Goal: Transaction & Acquisition: Download file/media

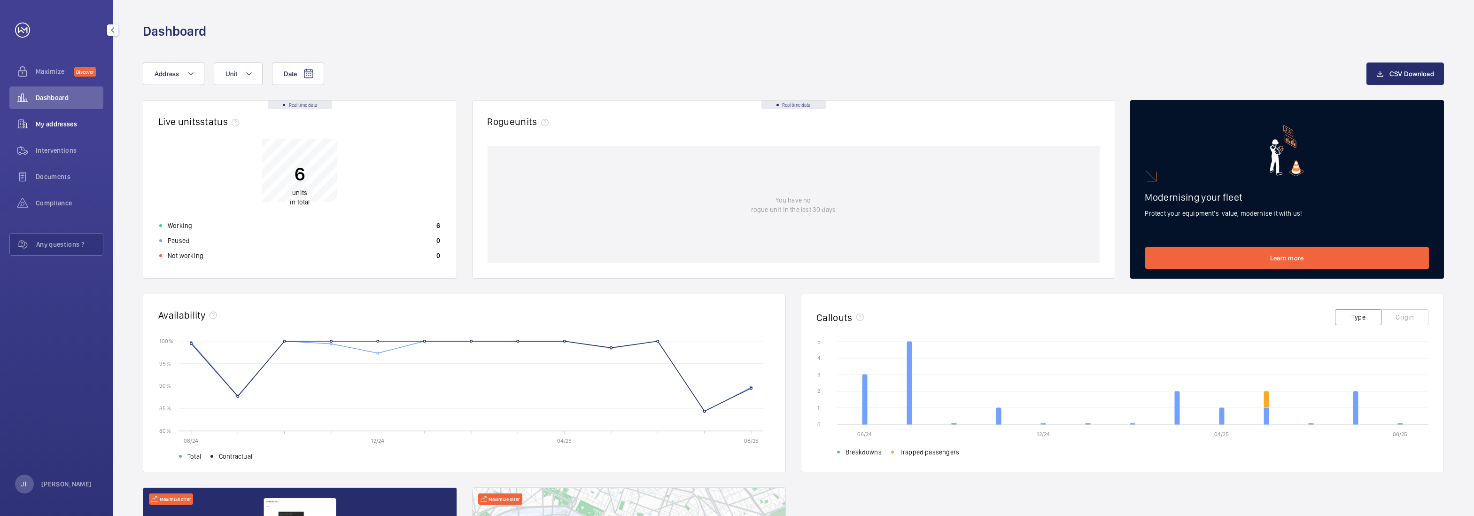
click at [63, 119] on span "My addresses" at bounding box center [70, 123] width 68 height 9
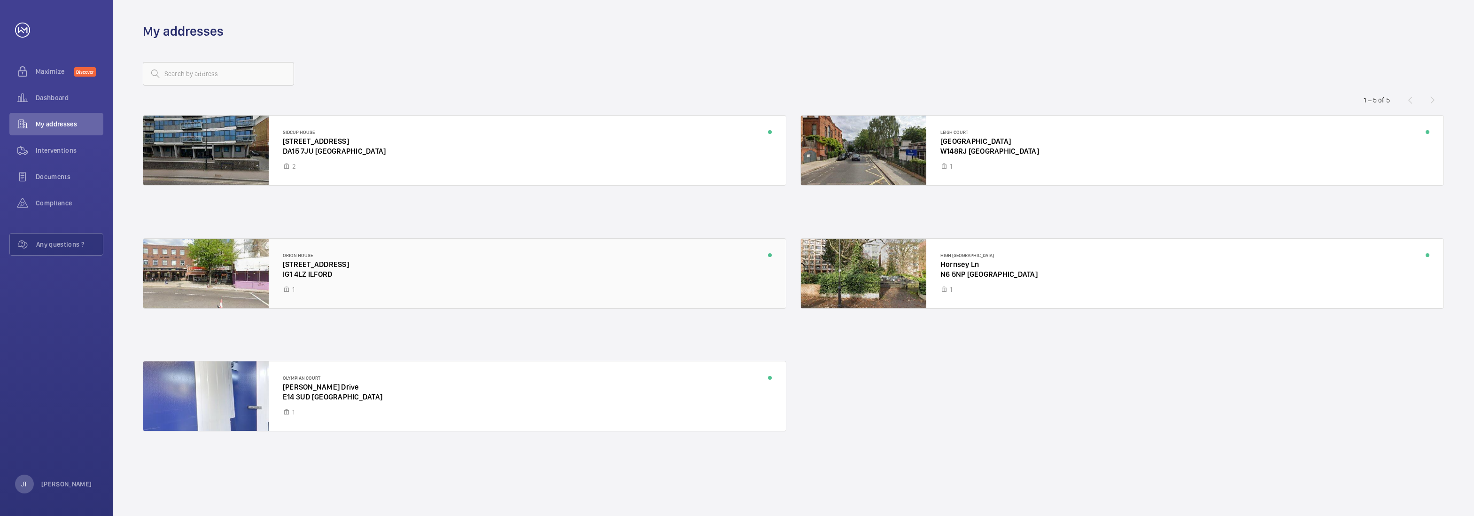
click at [417, 283] on div at bounding box center [464, 273] width 642 height 69
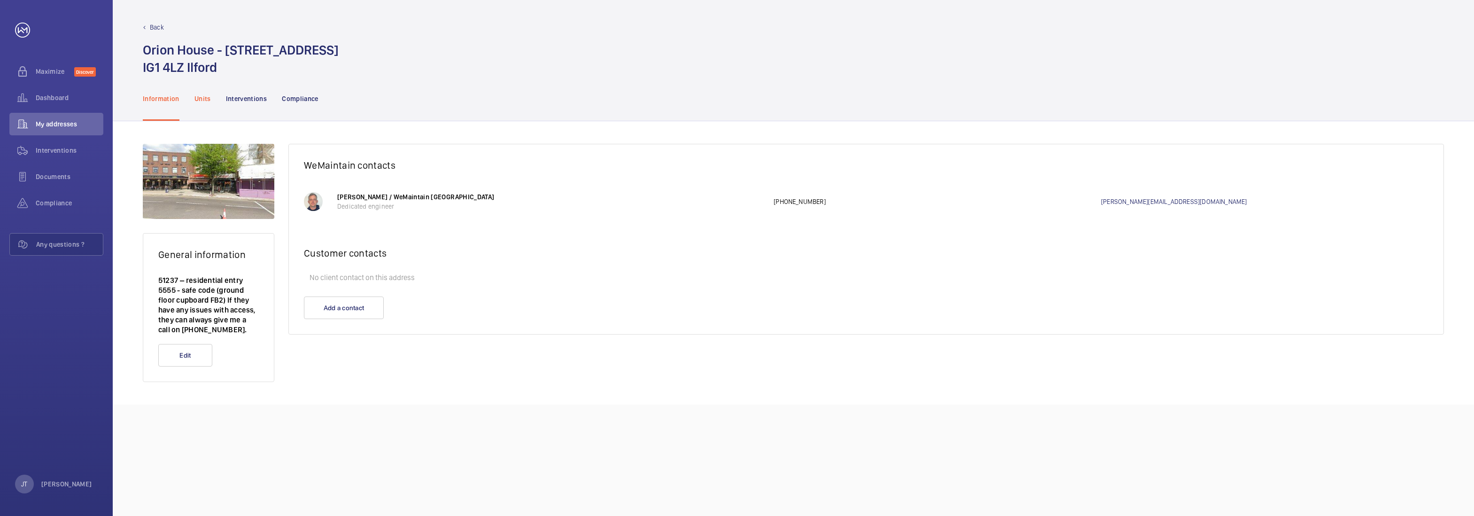
click at [203, 95] on p "Units" at bounding box center [202, 98] width 16 height 9
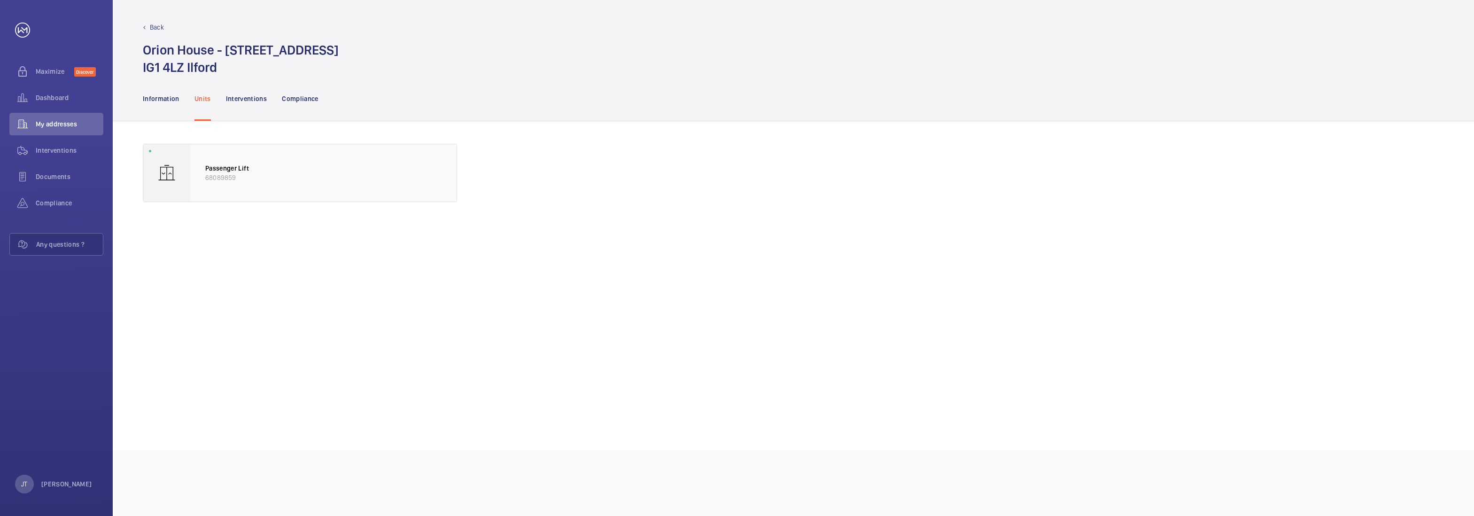
click at [247, 173] on p "68089859" at bounding box center [323, 177] width 236 height 9
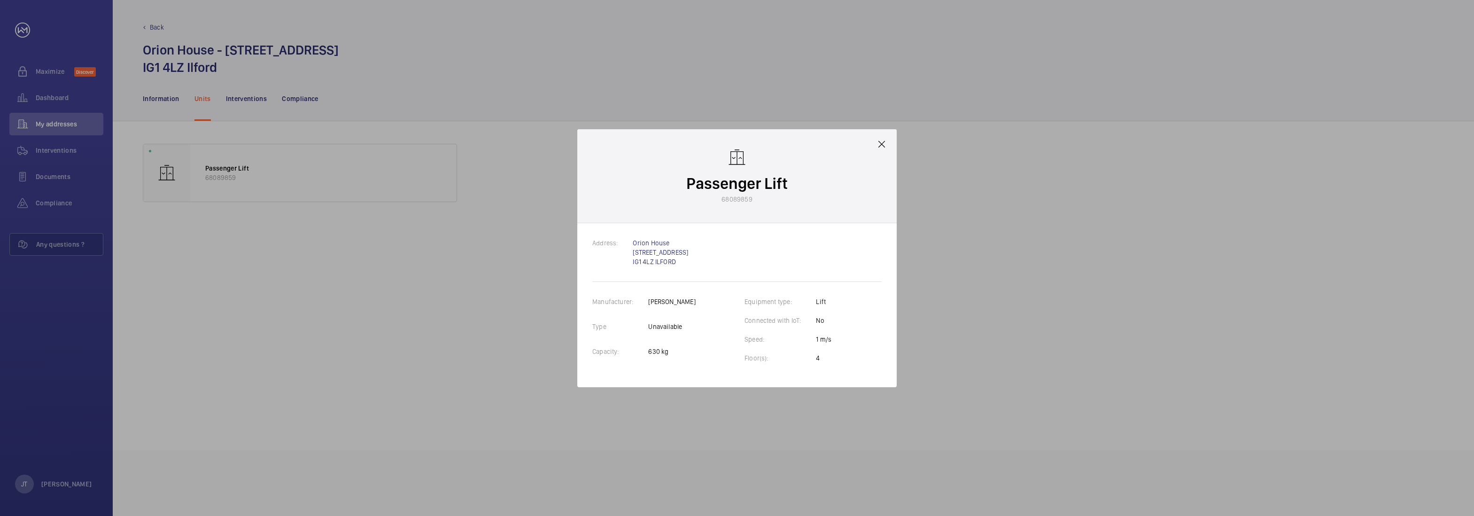
click at [882, 141] on mat-icon at bounding box center [881, 144] width 11 height 11
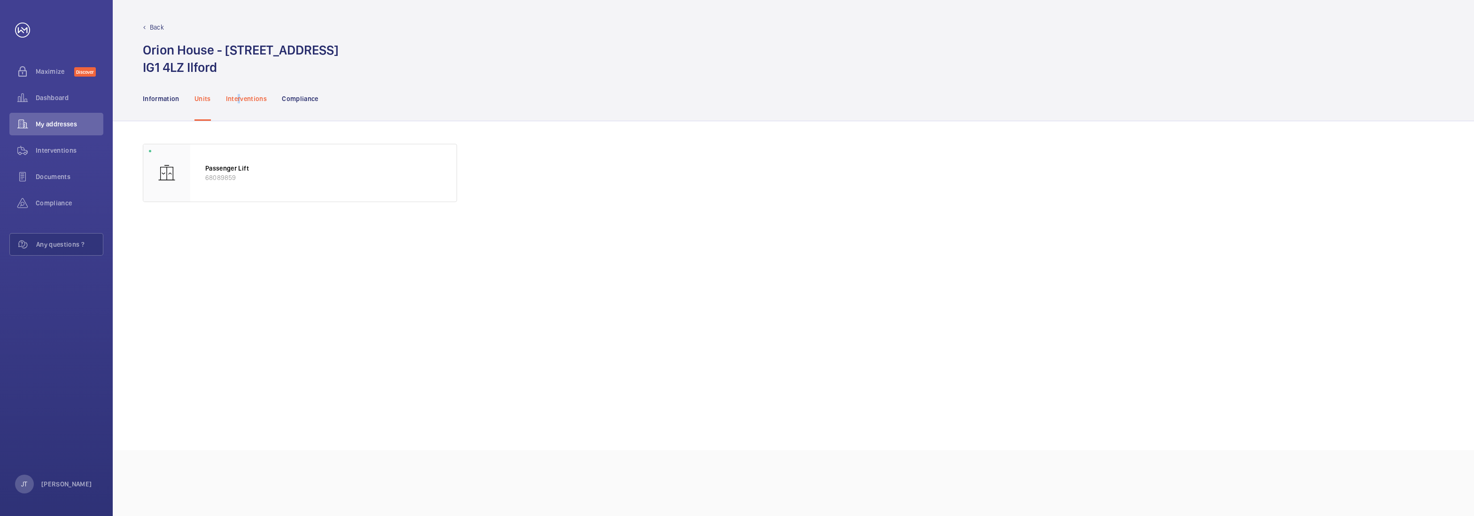
click at [239, 99] on p "Interventions" at bounding box center [246, 98] width 41 height 9
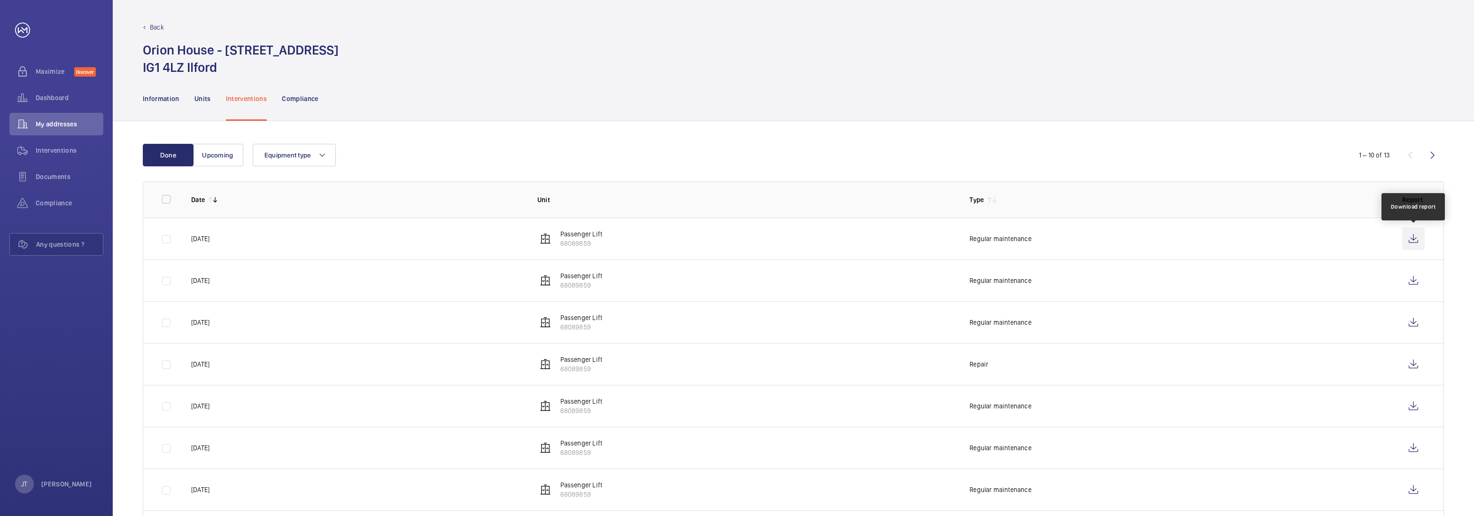
click at [1416, 240] on wm-front-icon-button at bounding box center [1413, 238] width 23 height 23
